Goal: Transaction & Acquisition: Subscribe to service/newsletter

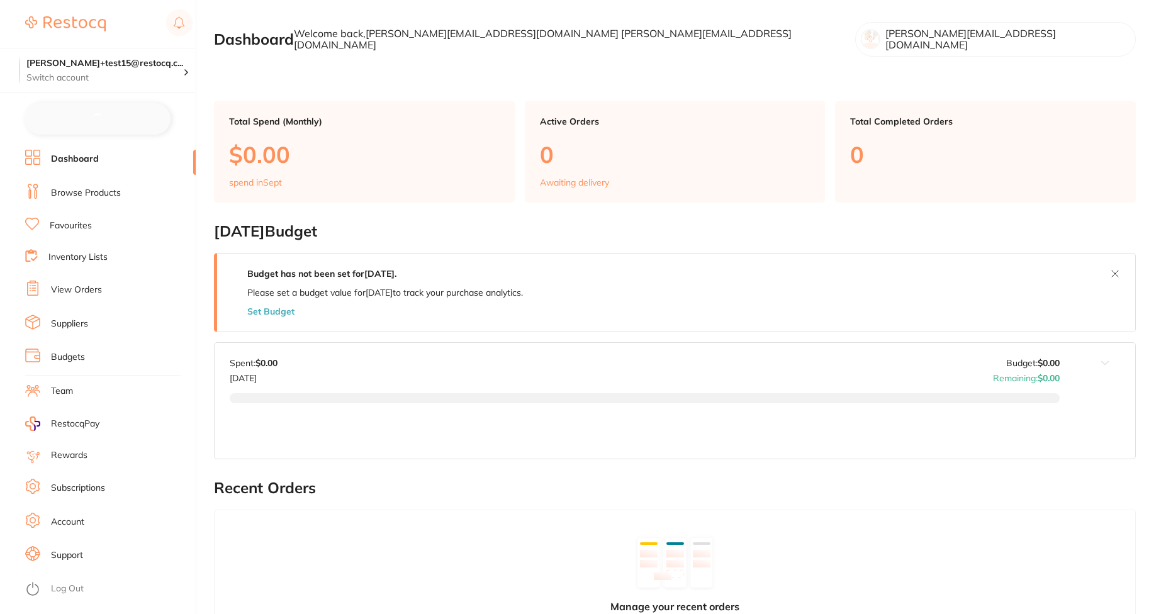
checkbox input "false"
click at [98, 492] on link "Subscriptions" at bounding box center [78, 488] width 54 height 13
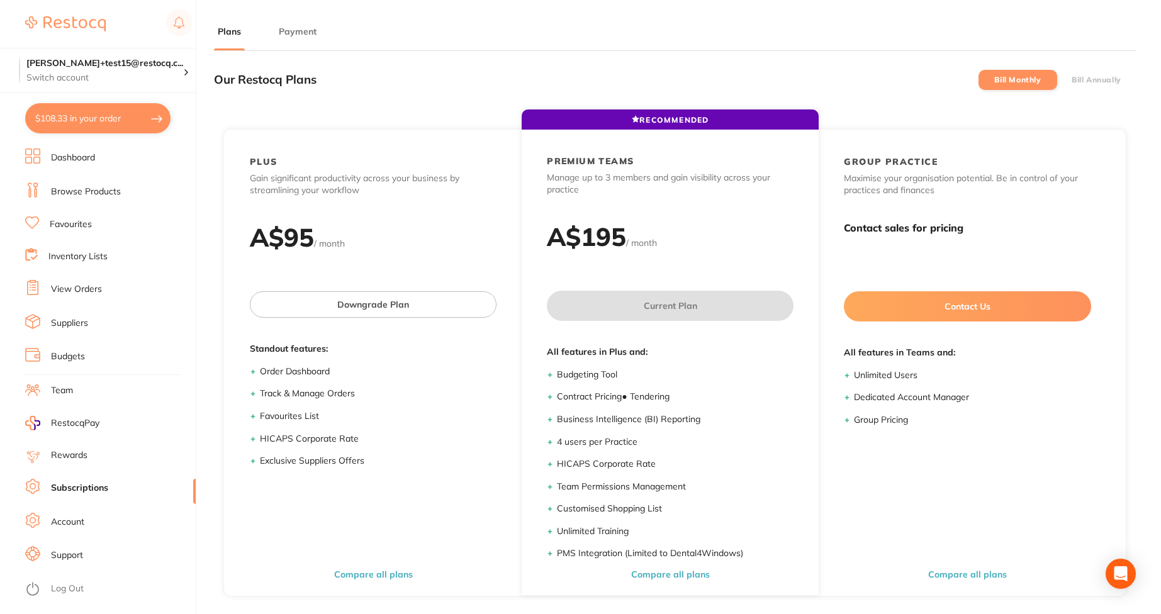
click at [1097, 79] on label "Bill Annually" at bounding box center [1097, 80] width 50 height 9
click at [1072, 80] on input "Bill Annually" at bounding box center [1072, 80] width 0 height 0
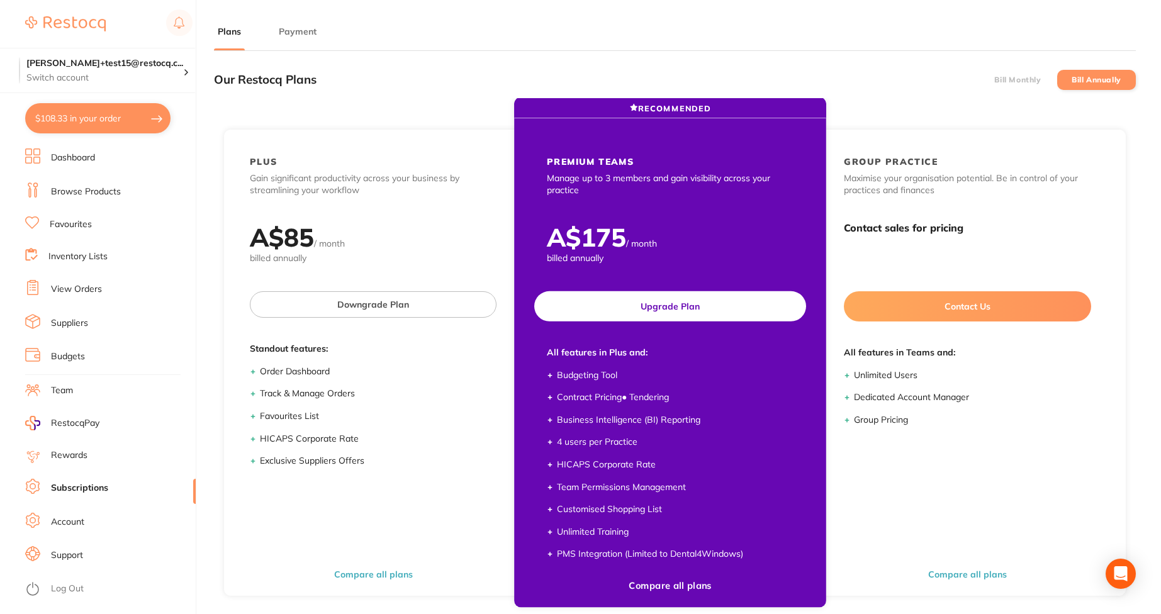
click at [737, 318] on button "Upgrade Plan" at bounding box center [670, 306] width 272 height 30
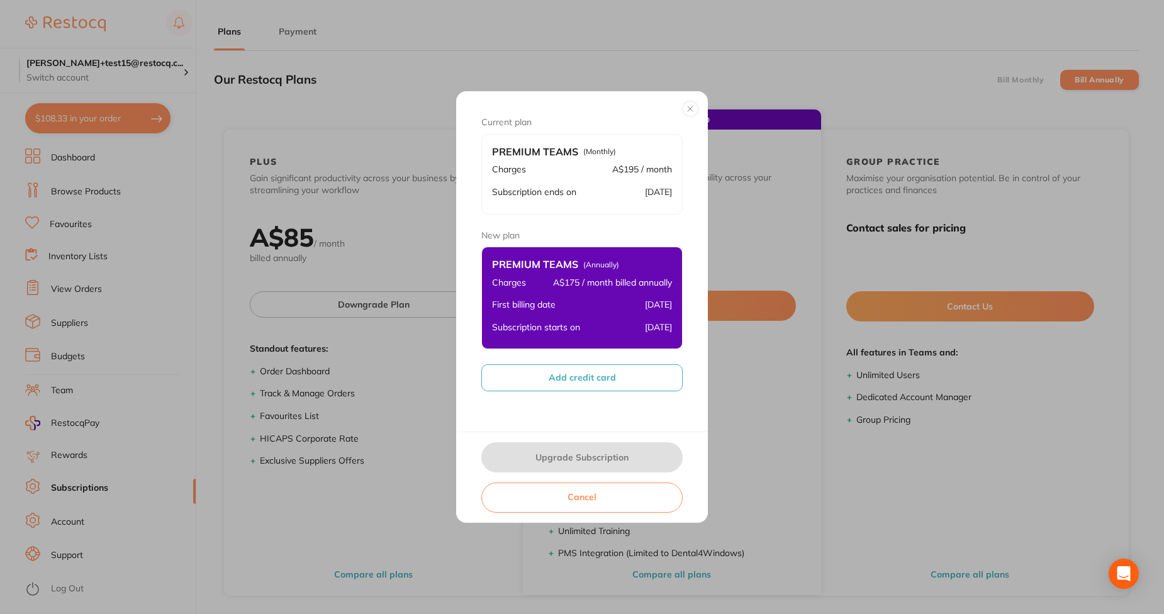
click at [565, 383] on button "Add credit card" at bounding box center [581, 377] width 201 height 26
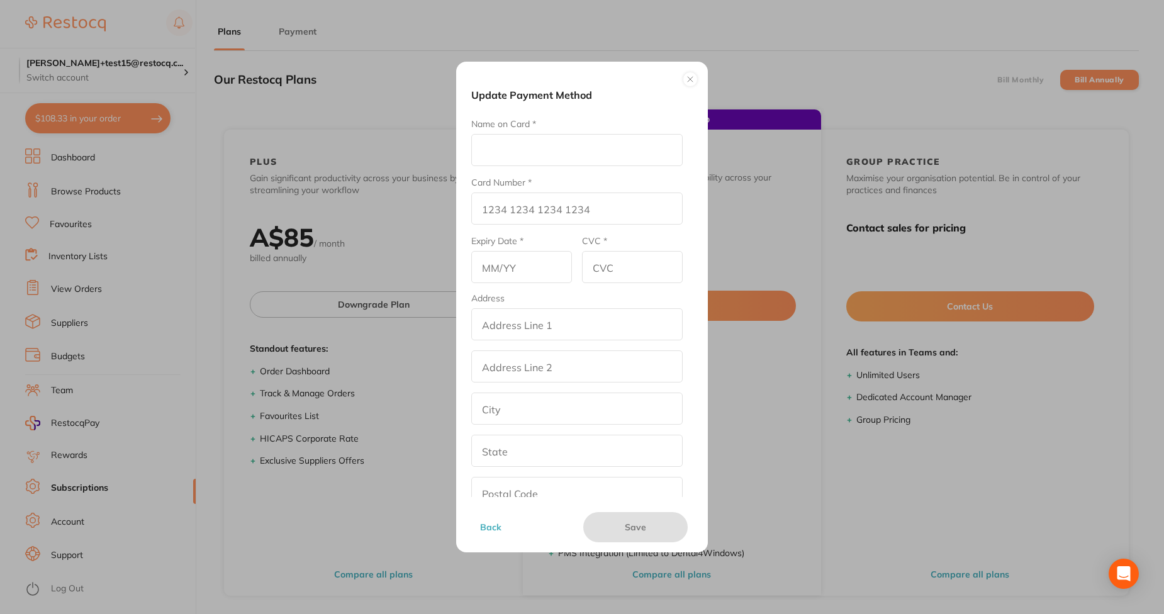
click at [536, 152] on input "Name on Card *" at bounding box center [576, 150] width 211 height 32
type input "4"
type input "afna"
click at [507, 210] on input "Card Number *" at bounding box center [576, 209] width 211 height 32
type input "[CREDIT_CARD_NUMBER]"
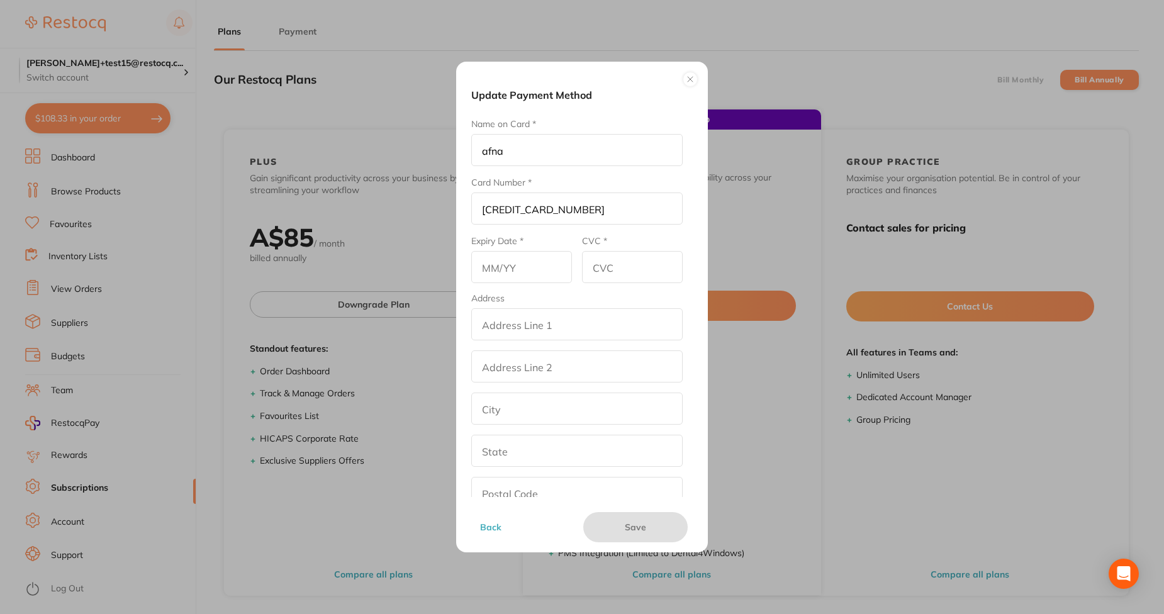
click at [490, 279] on input "text" at bounding box center [521, 267] width 101 height 32
type input "07/28"
click at [612, 272] on input "CVC *" at bounding box center [632, 267] width 101 height 32
type input "567"
click at [568, 335] on input "addressLineOne" at bounding box center [576, 324] width 211 height 32
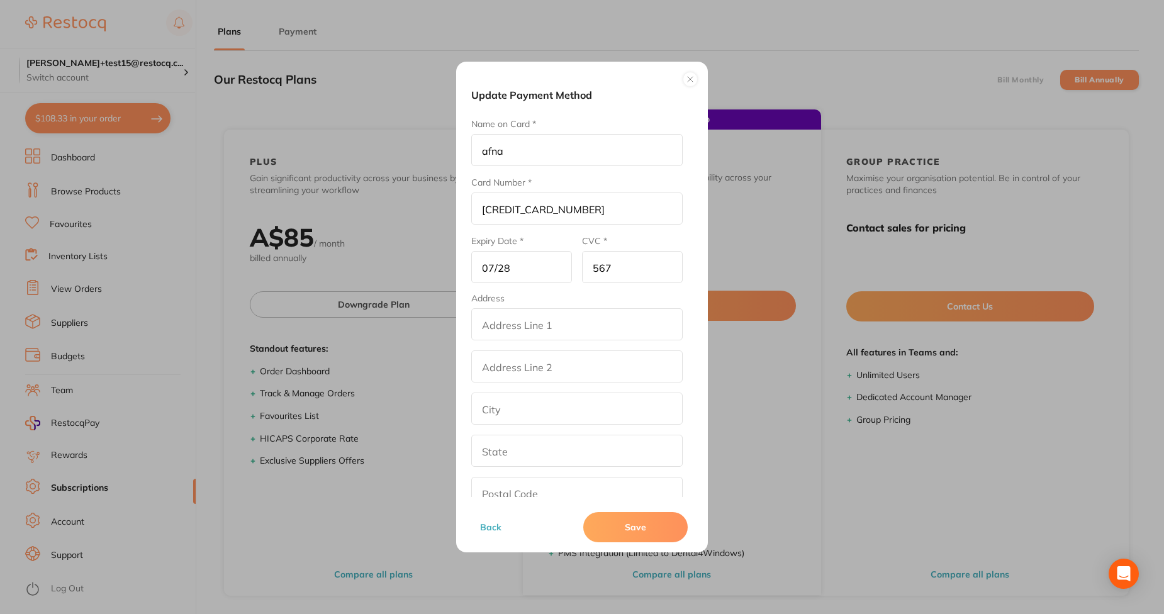
type input "street2"
type input "[GEOGRAPHIC_DATA]"
type input "[US_STATE]"
type input "90001"
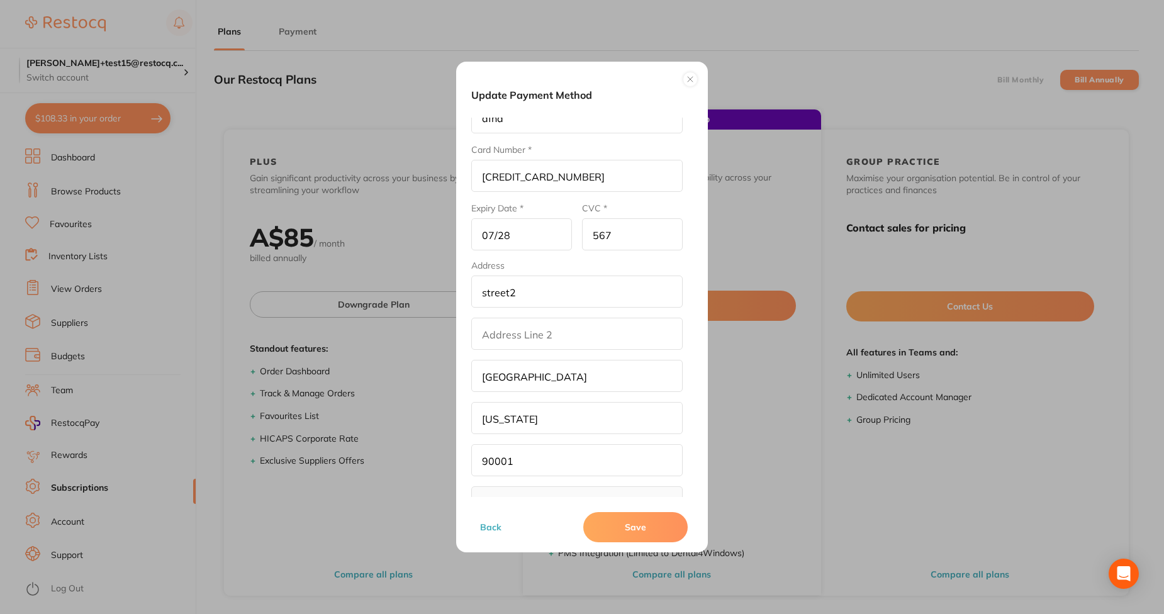
scroll to position [69, 0]
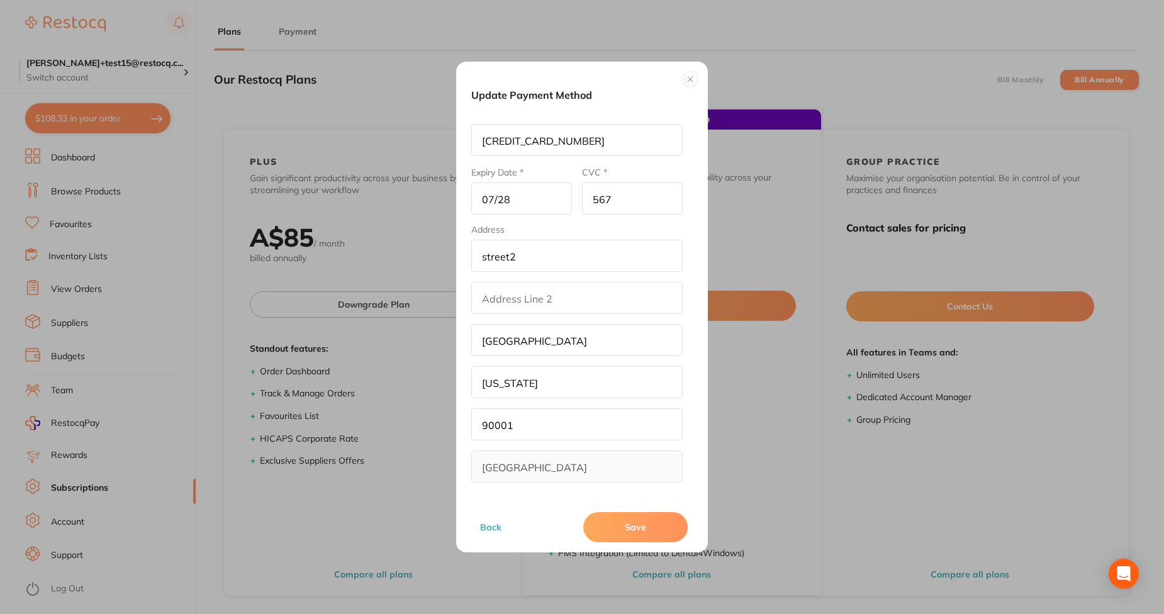
click at [612, 524] on button "Save" at bounding box center [635, 527] width 104 height 30
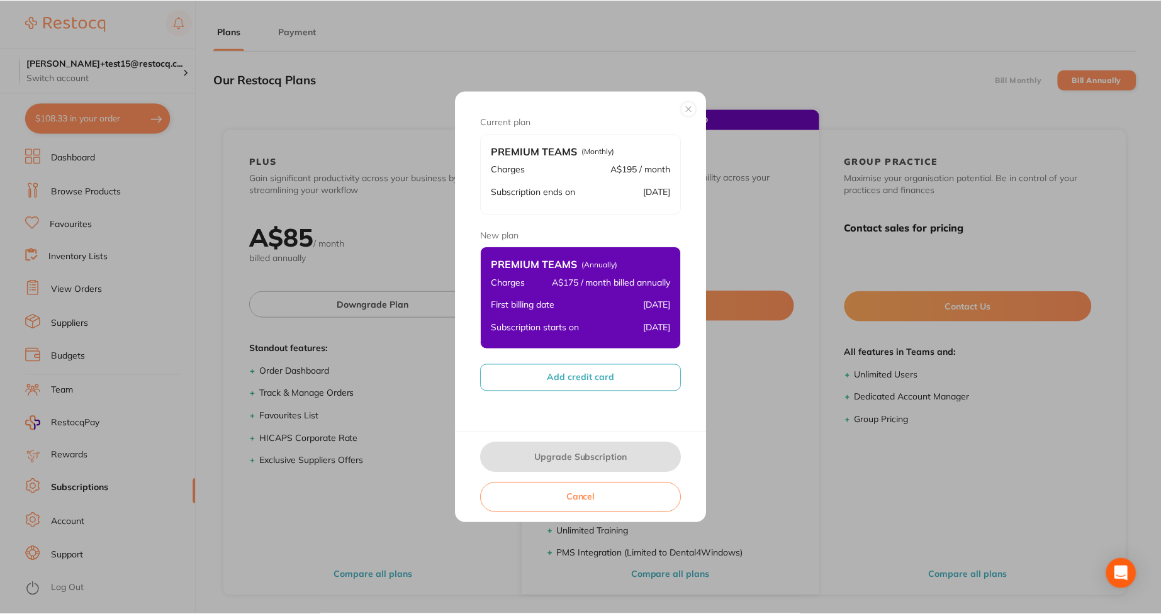
scroll to position [1, 0]
